Goal: Task Accomplishment & Management: Manage account settings

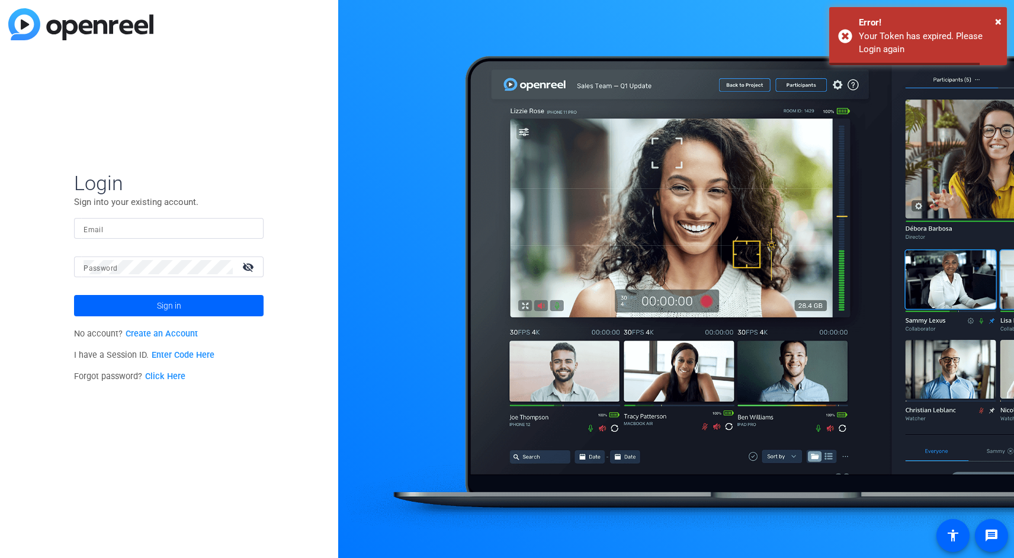
click at [105, 229] on input "Email" at bounding box center [168, 228] width 170 height 14
type input "[PERSON_NAME][DOMAIN_NAME][EMAIL_ADDRESS][PERSON_NAME][DOMAIN_NAME]"
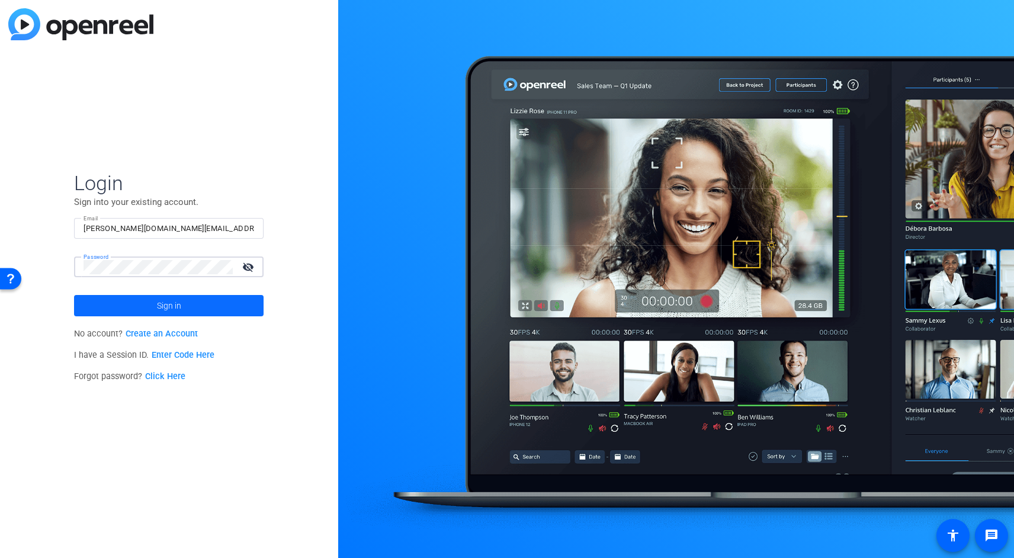
click at [160, 303] on span "Sign in" at bounding box center [169, 306] width 24 height 30
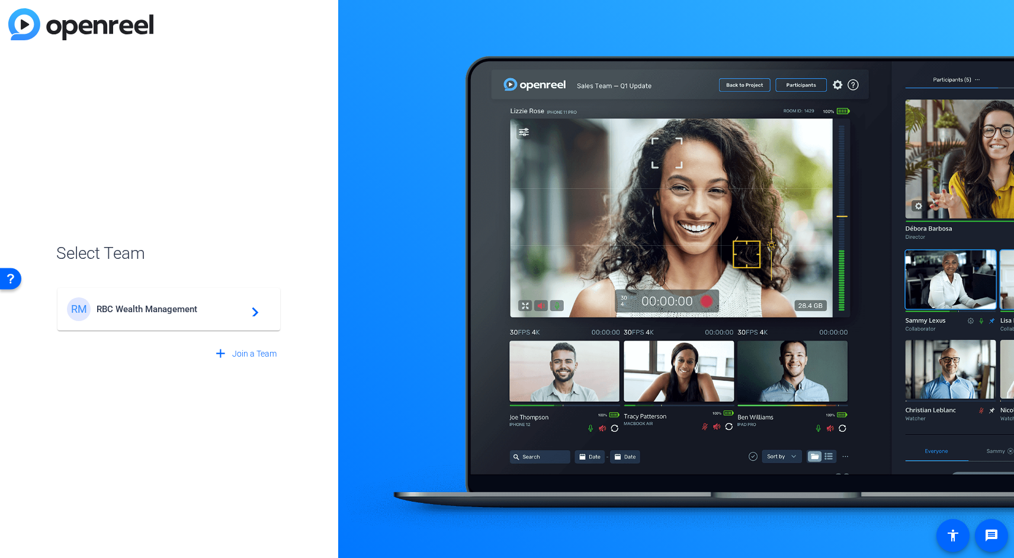
click at [151, 308] on span "RBC Wealth Management" at bounding box center [170, 309] width 148 height 11
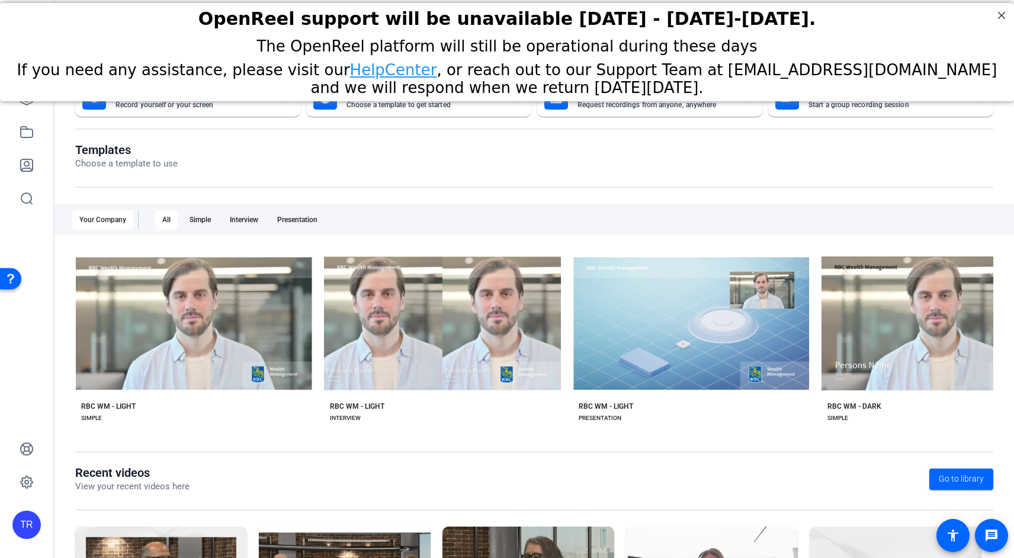
click at [519, 43] on span "The OpenReel platform will still be operational during these days" at bounding box center [506, 46] width 500 height 18
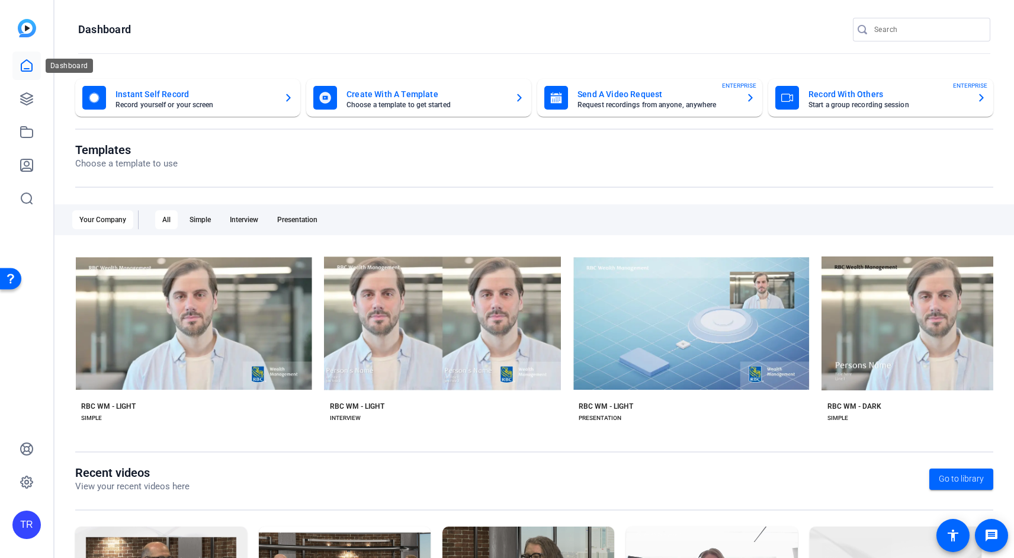
click at [22, 67] on icon at bounding box center [27, 66] width 14 height 14
click at [25, 66] on icon at bounding box center [27, 66] width 14 height 14
click at [28, 481] on icon at bounding box center [27, 482] width 4 height 4
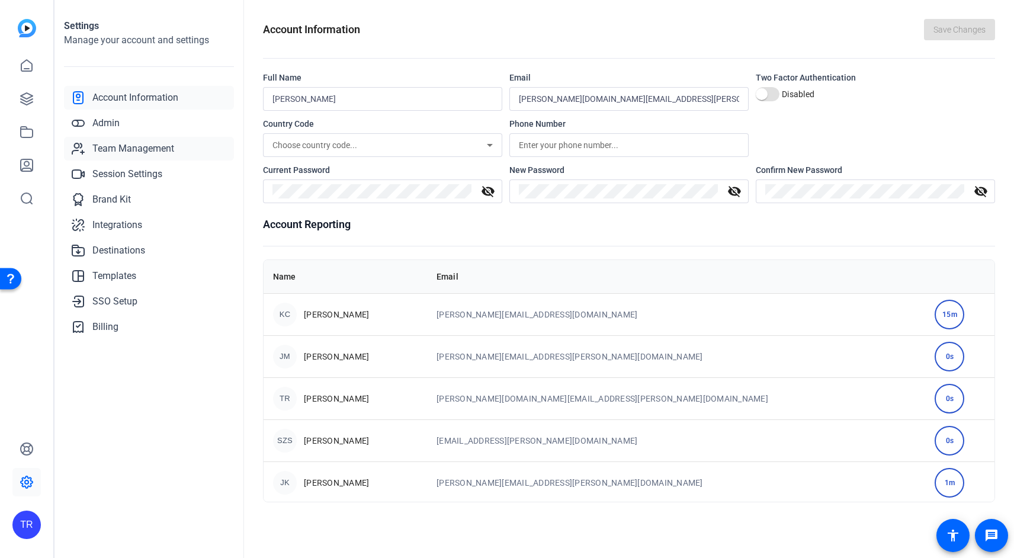
click at [108, 145] on span "Team Management" at bounding box center [133, 148] width 82 height 14
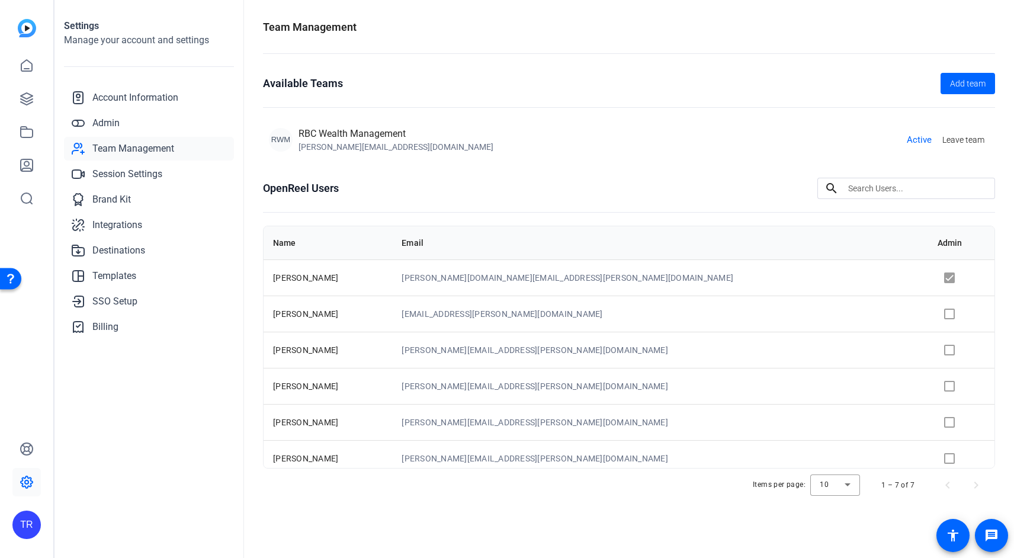
click at [928, 352] on td at bounding box center [961, 350] width 66 height 36
click at [928, 349] on td at bounding box center [961, 350] width 66 height 36
click at [102, 124] on span "Admin" at bounding box center [105, 123] width 27 height 14
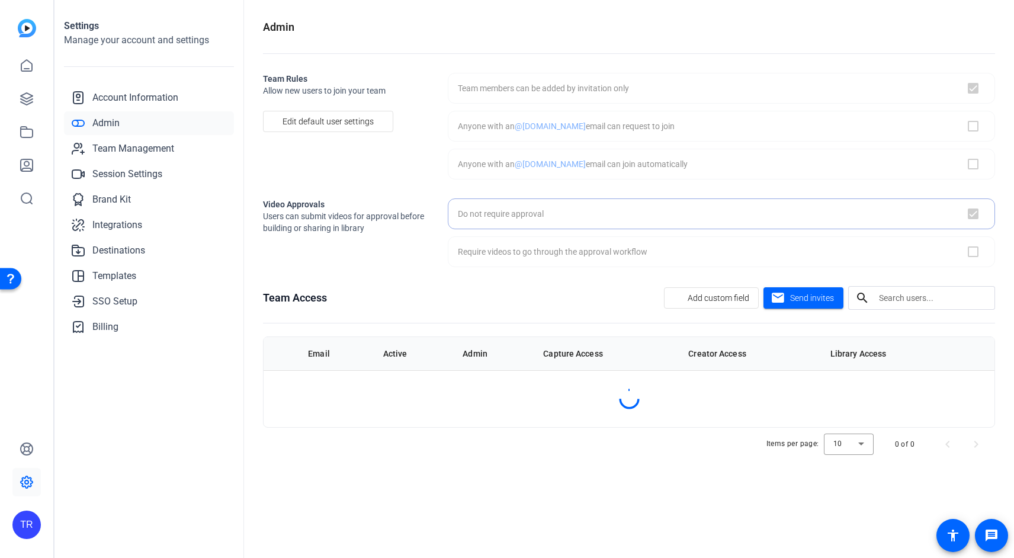
checkbox input "true"
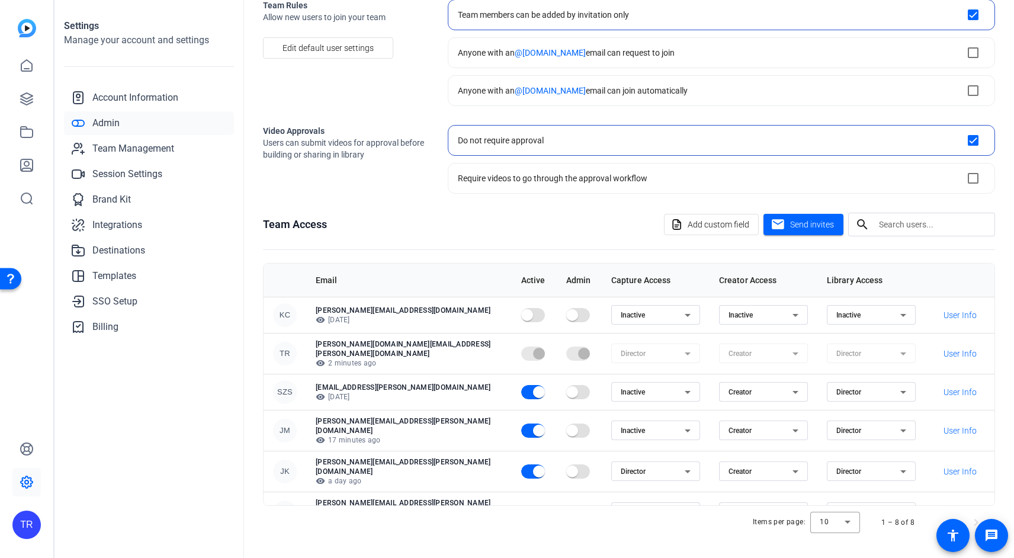
click at [680, 426] on icon at bounding box center [687, 430] width 14 height 14
click at [580, 448] on span "Director" at bounding box center [575, 447] width 27 height 14
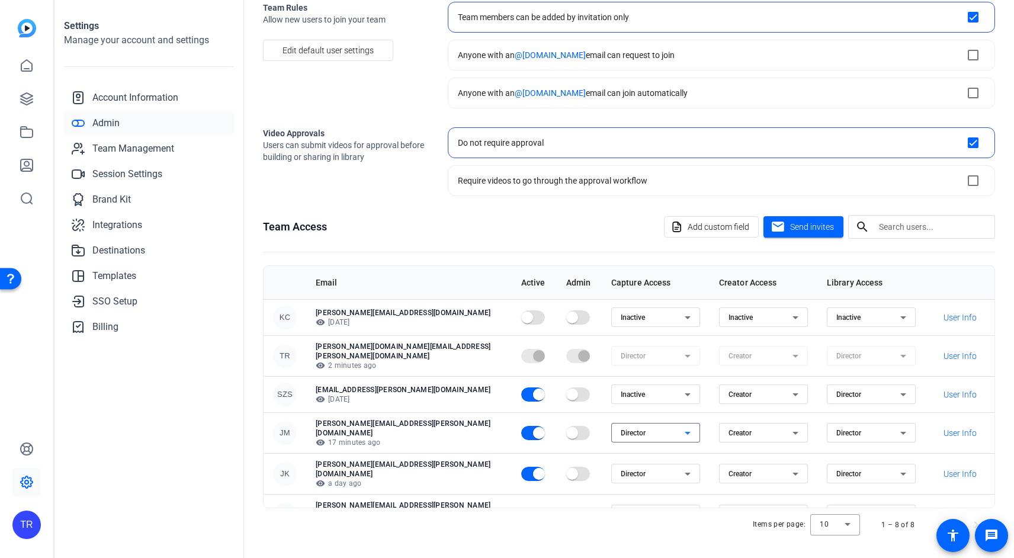
scroll to position [73, 0]
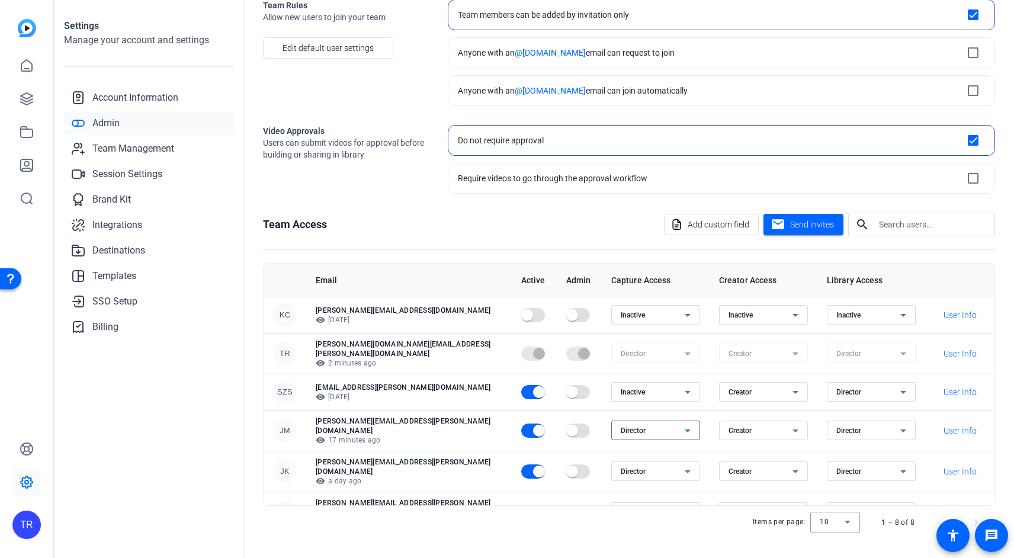
click at [565, 540] on div "Admin Team Rules Allow new users to join your team Edit default user settings T…" at bounding box center [629, 279] width 770 height 558
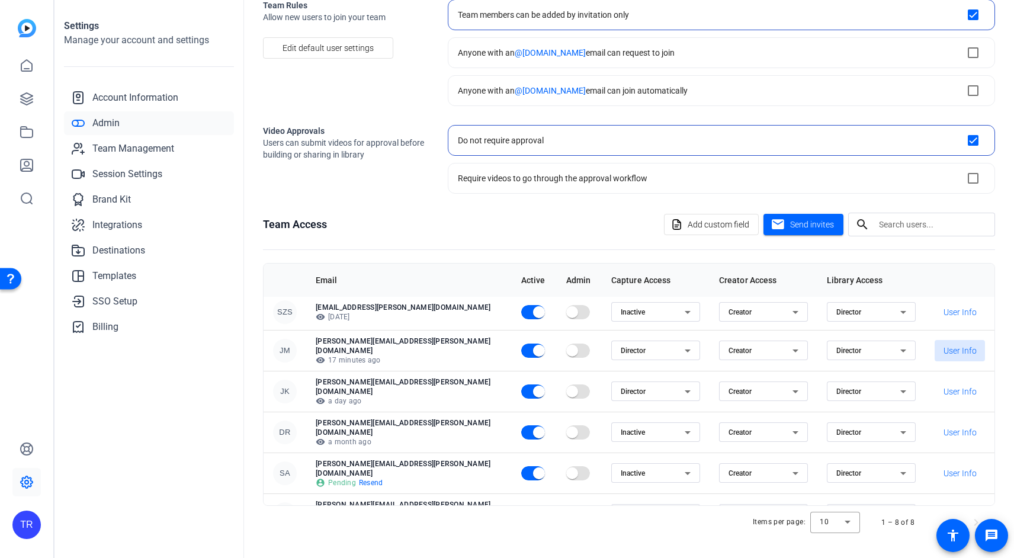
click at [946, 345] on span "User Info" at bounding box center [959, 351] width 33 height 12
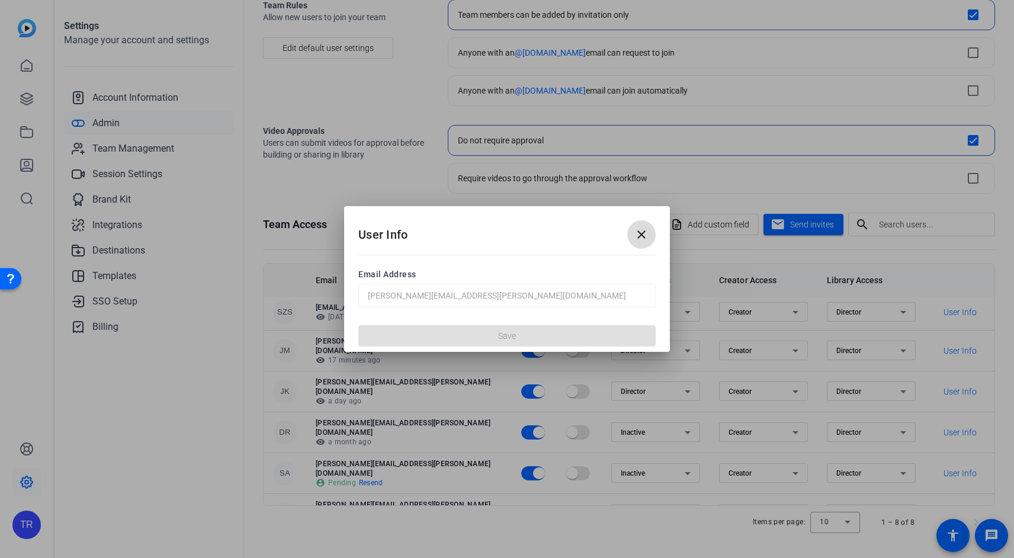
click at [638, 233] on mat-icon "close" at bounding box center [641, 234] width 14 height 14
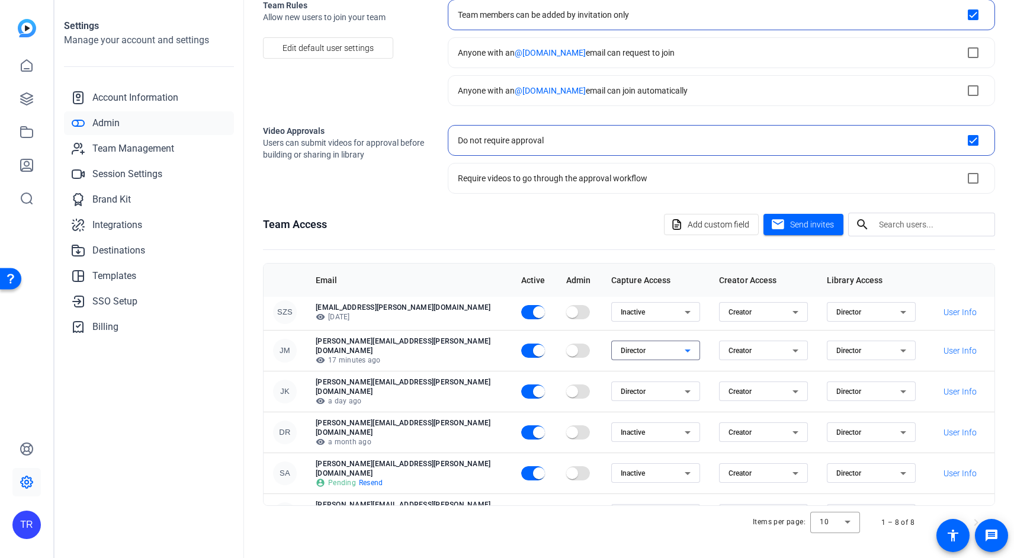
click at [684, 349] on icon at bounding box center [687, 350] width 6 height 3
click at [584, 366] on span "Director" at bounding box center [575, 366] width 27 height 14
click at [121, 94] on span "Account Information" at bounding box center [135, 98] width 86 height 14
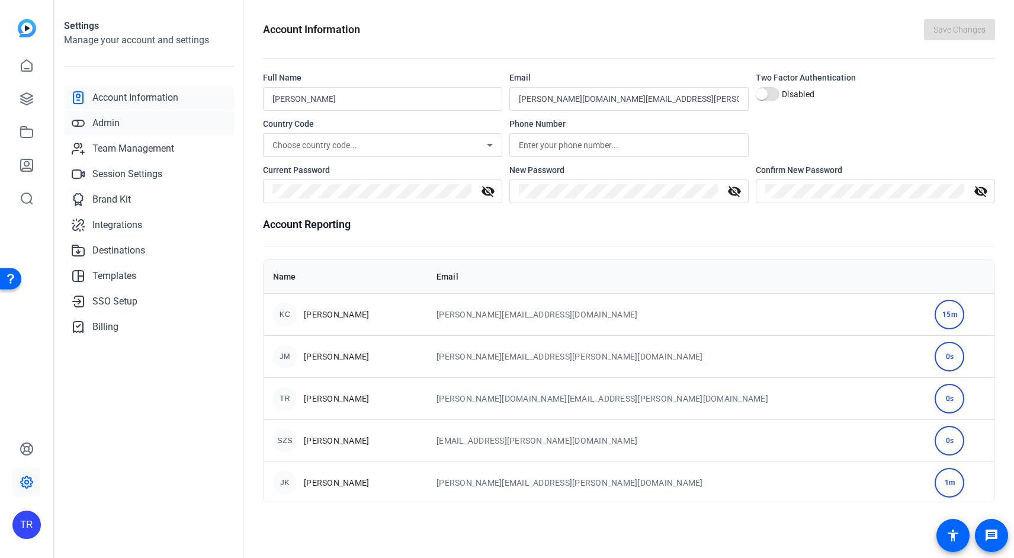
click at [109, 126] on span "Admin" at bounding box center [105, 123] width 27 height 14
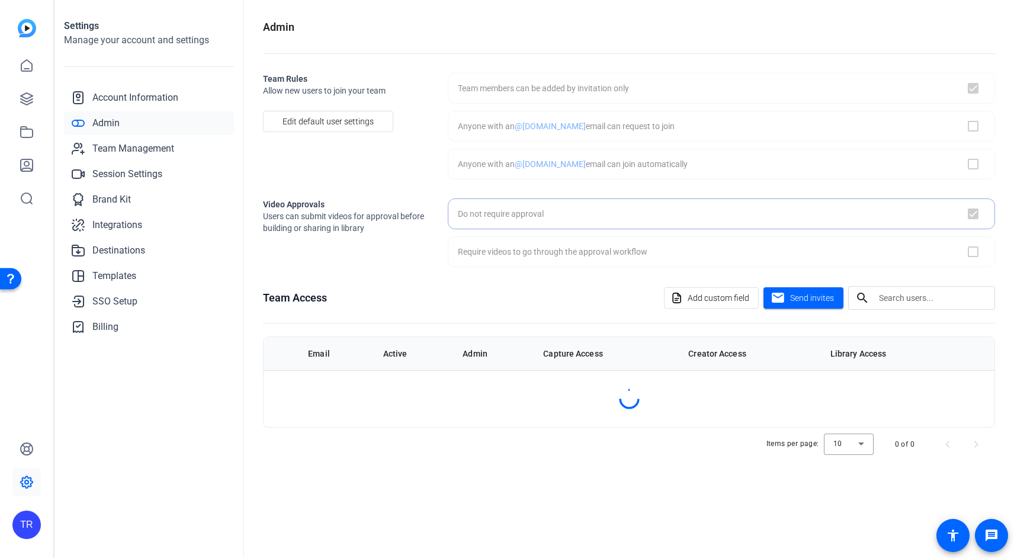
checkbox input "true"
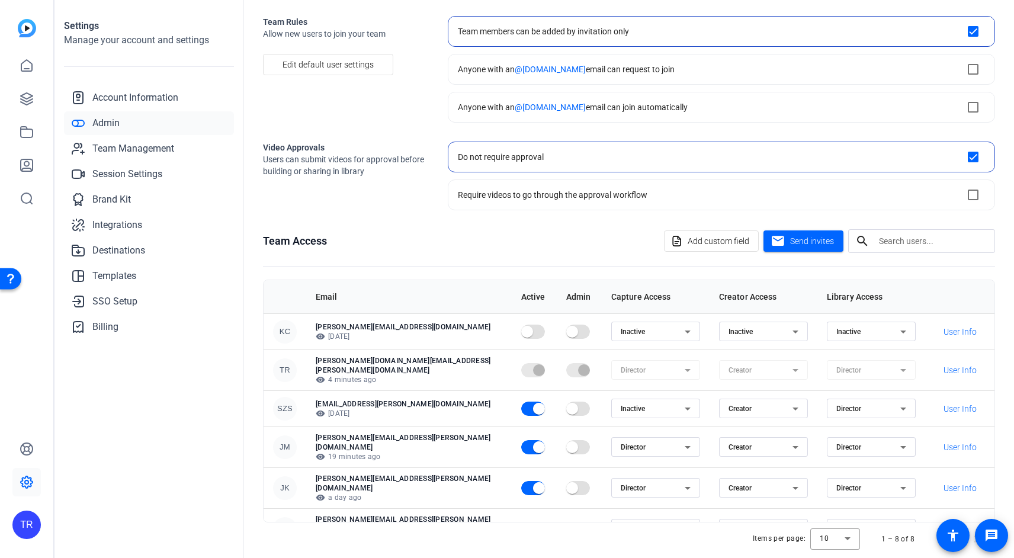
scroll to position [73, 0]
